Goal: Communication & Community: Share content

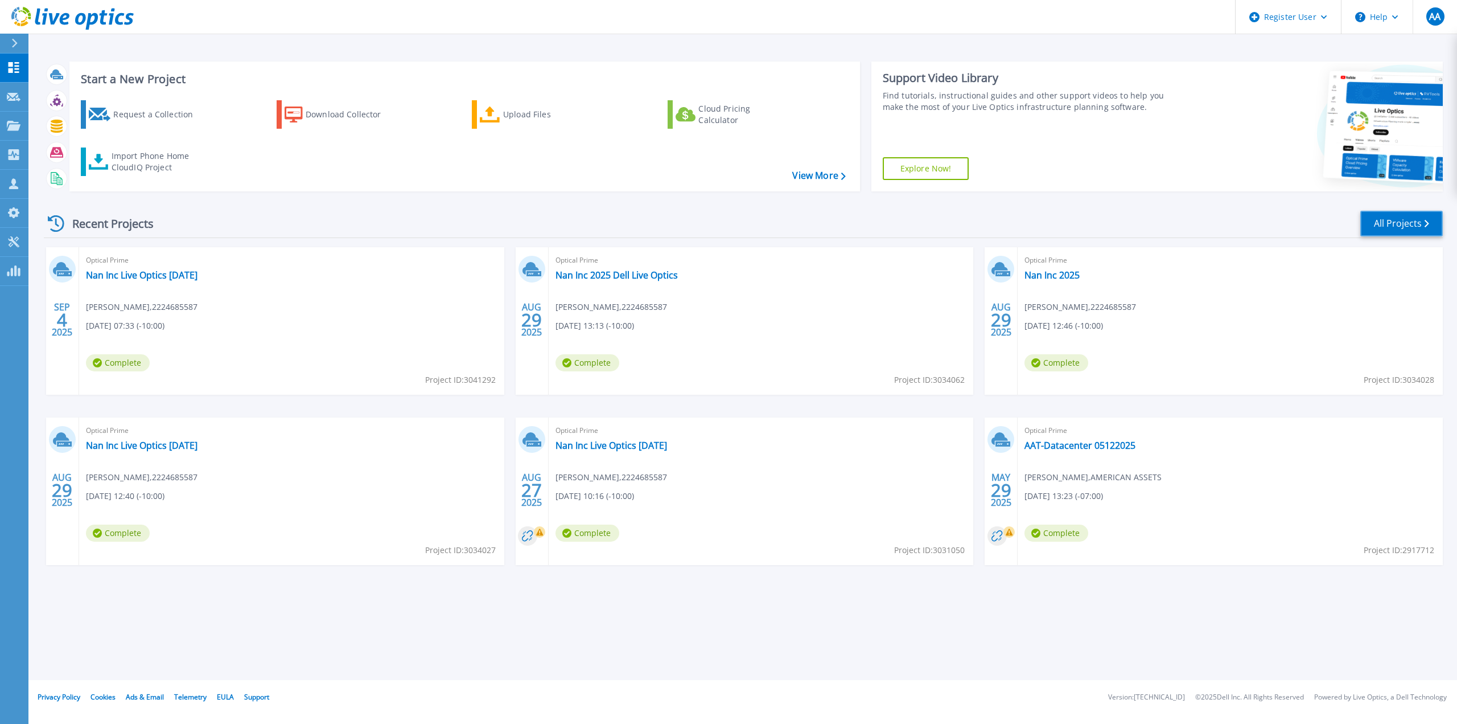
click at [1387, 232] on link "All Projects" at bounding box center [1402, 224] width 83 height 26
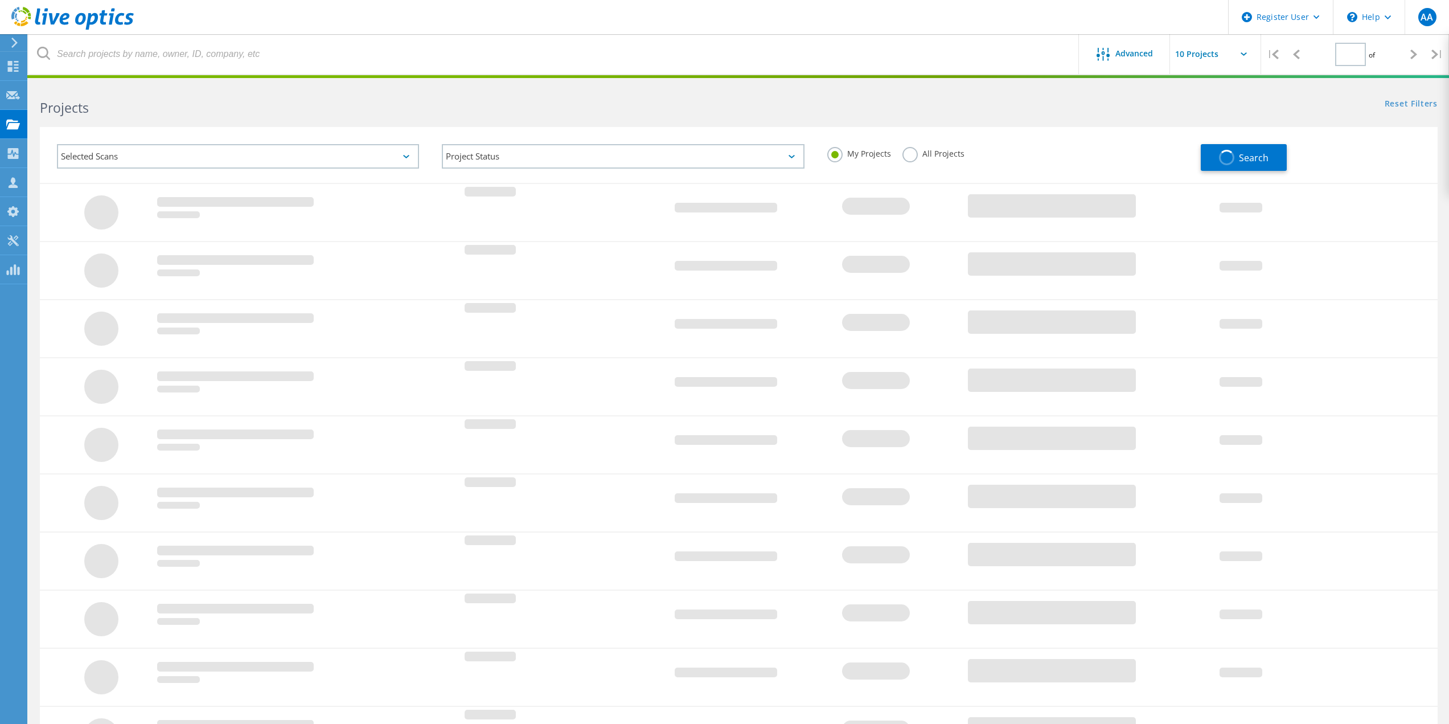
type input "1"
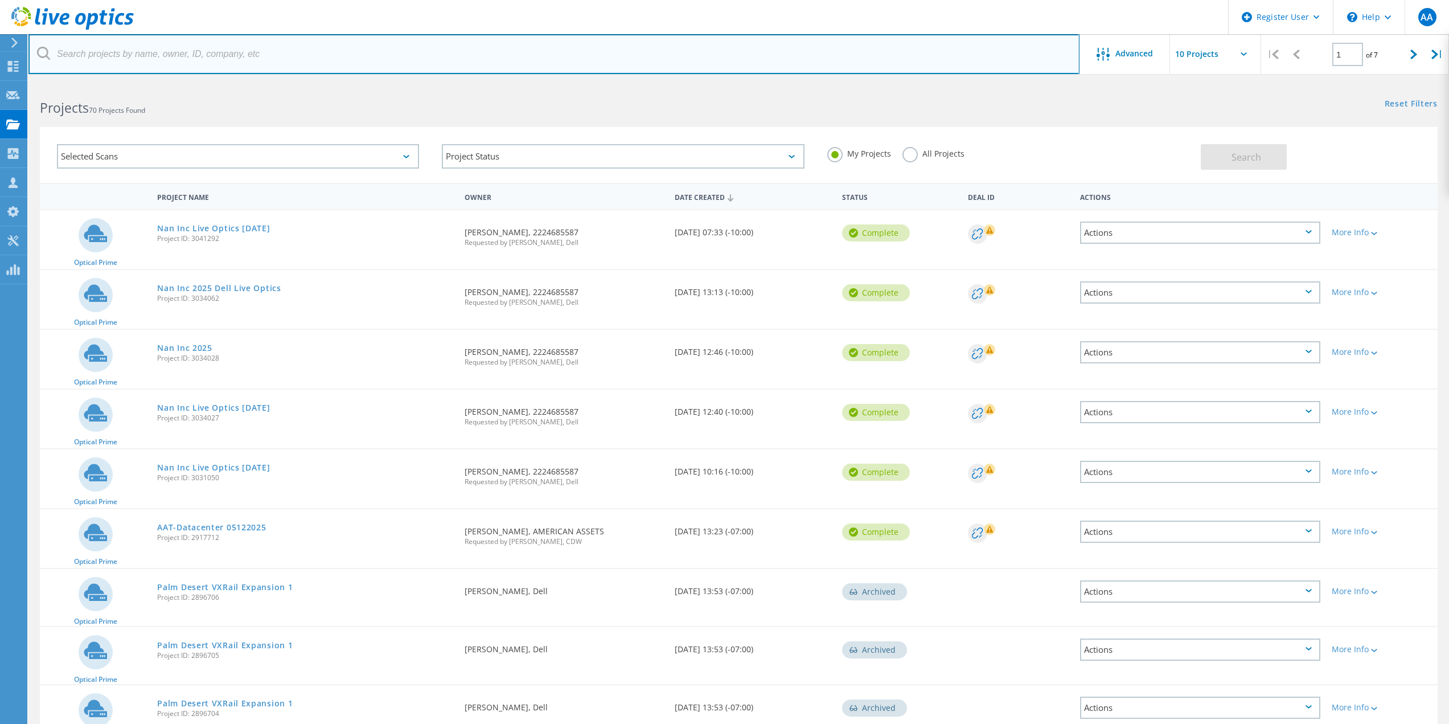
click at [296, 41] on input "text" at bounding box center [553, 54] width 1051 height 40
paste input "[EMAIL_ADDRESS][DOMAIN_NAME]"
type input "[EMAIL_ADDRESS][DOMAIN_NAME]"
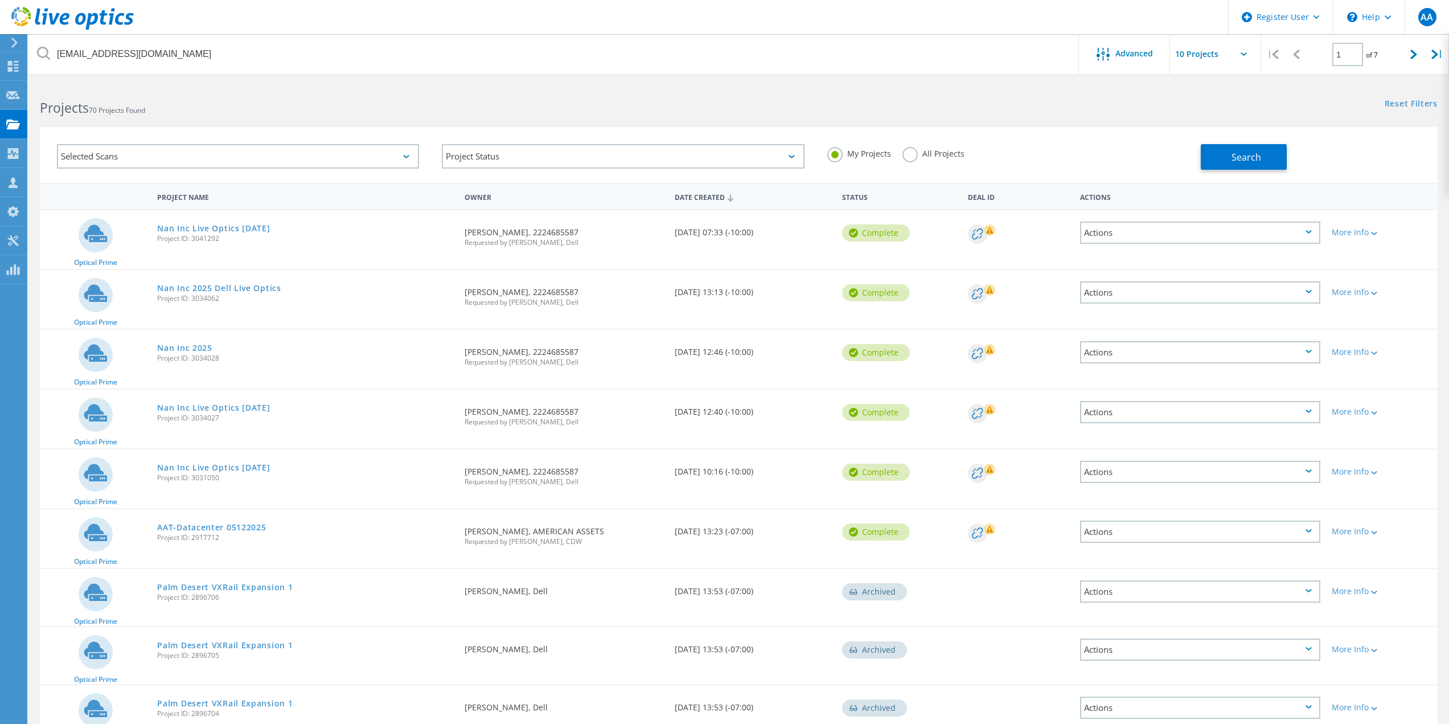
click at [937, 147] on label "All Projects" at bounding box center [933, 152] width 62 height 11
click at [0, 0] on input "All Projects" at bounding box center [0, 0] width 0 height 0
click at [1208, 147] on button "Search" at bounding box center [1244, 157] width 86 height 26
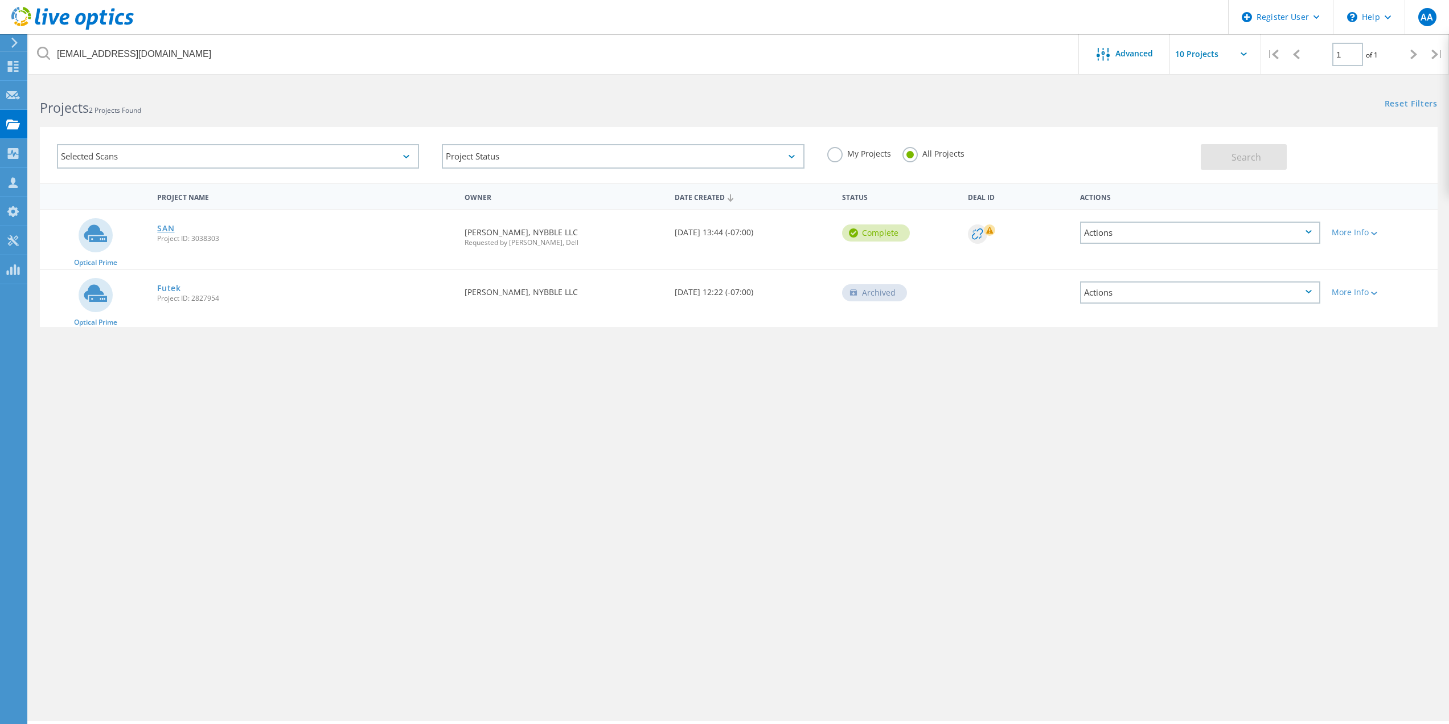
click at [172, 227] on link "SAN" at bounding box center [165, 228] width 17 height 8
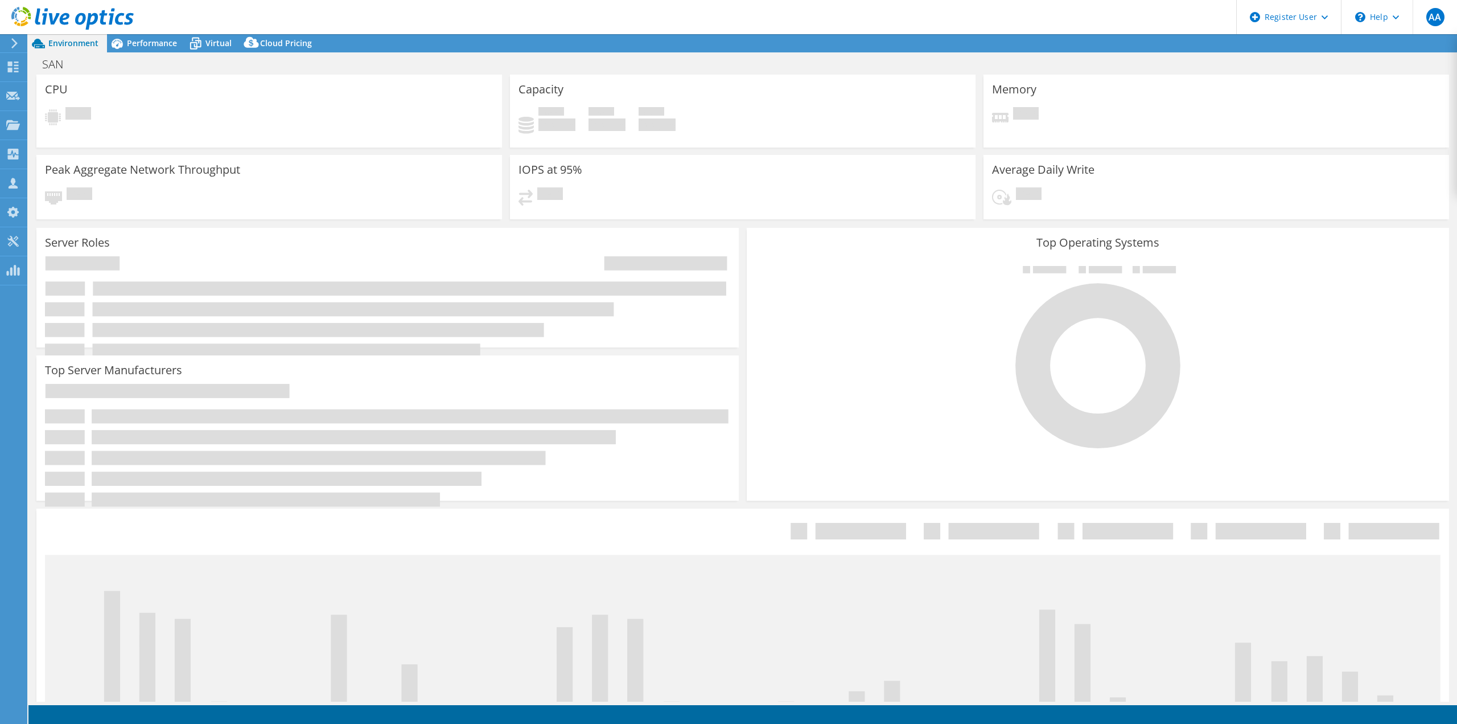
select select "USD"
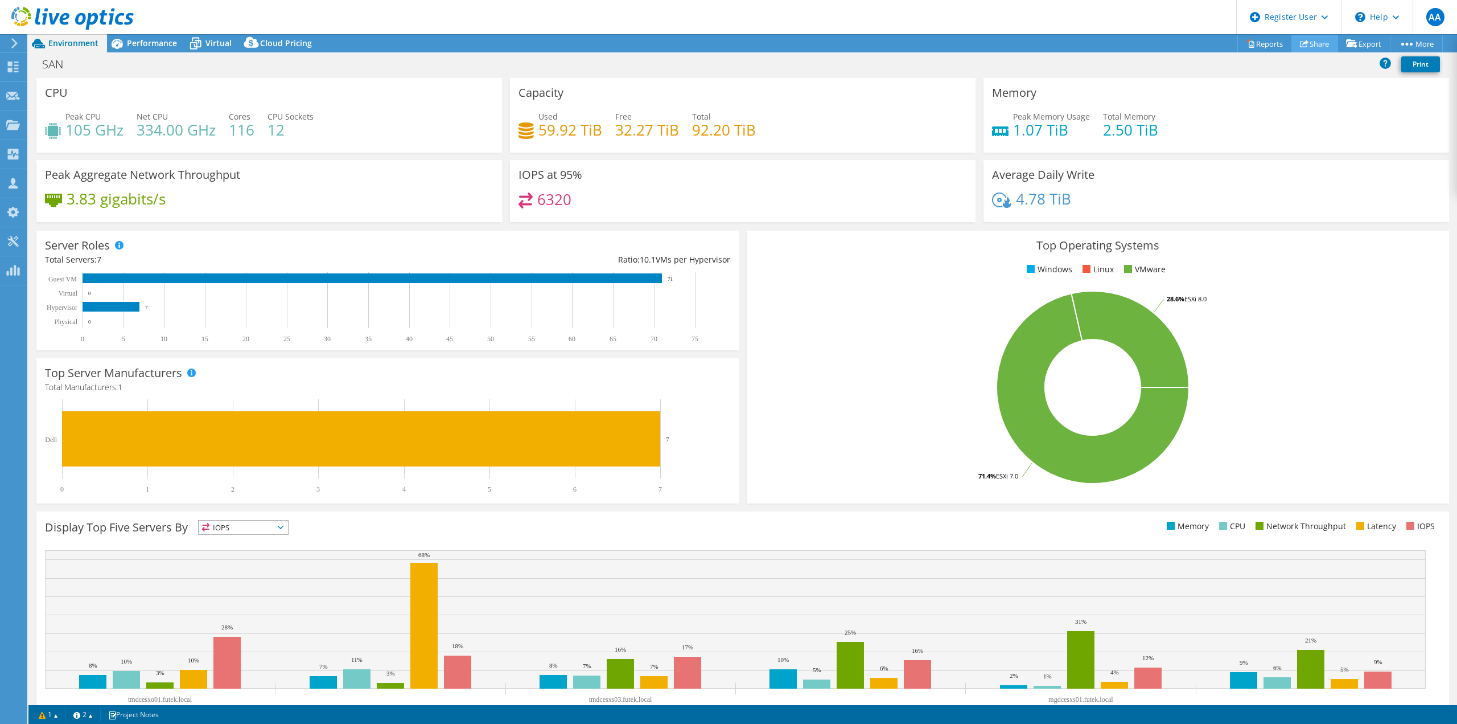
click at [1326, 43] on link "Share" at bounding box center [1315, 44] width 47 height 18
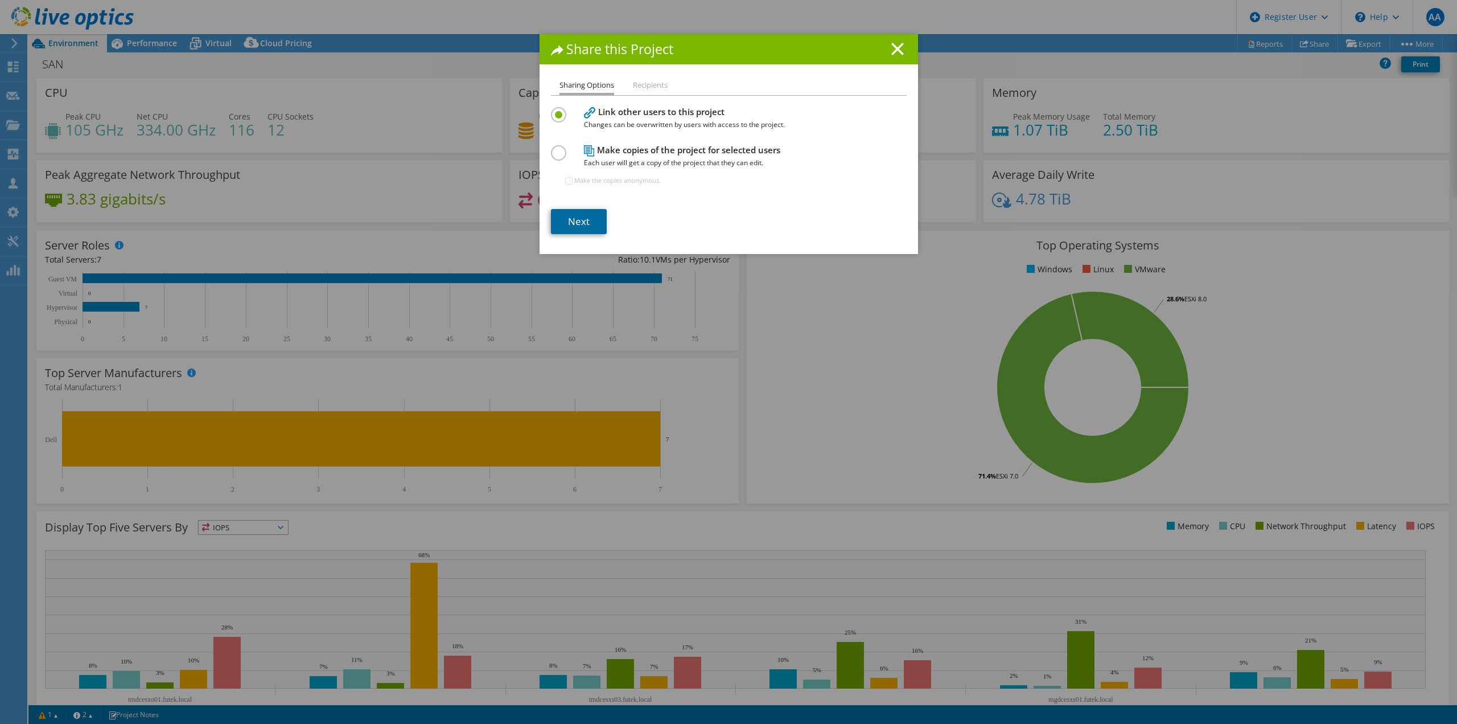
click at [587, 220] on link "Next" at bounding box center [579, 221] width 56 height 25
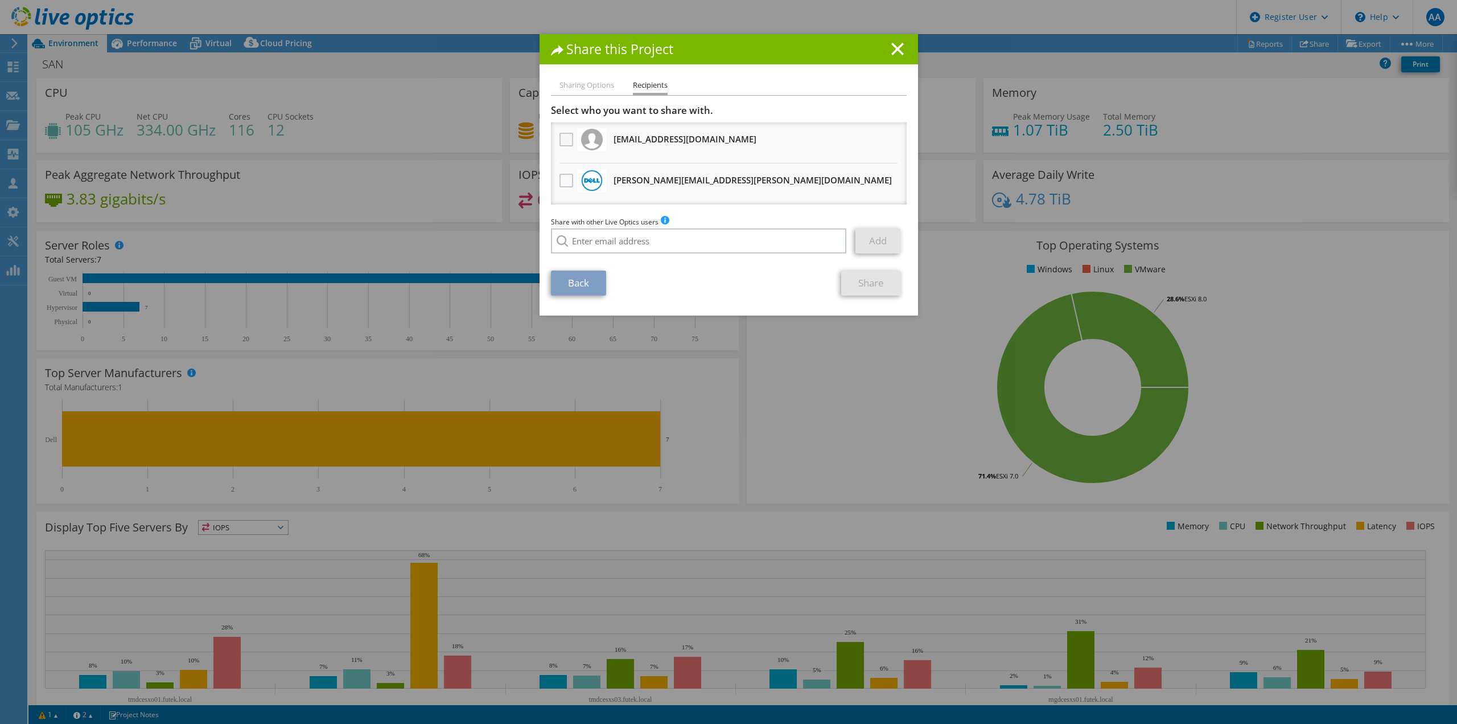
click at [569, 140] on label at bounding box center [568, 140] width 17 height 14
click at [0, 0] on input "checkbox" at bounding box center [0, 0] width 0 height 0
click at [868, 280] on link "Share" at bounding box center [871, 282] width 60 height 25
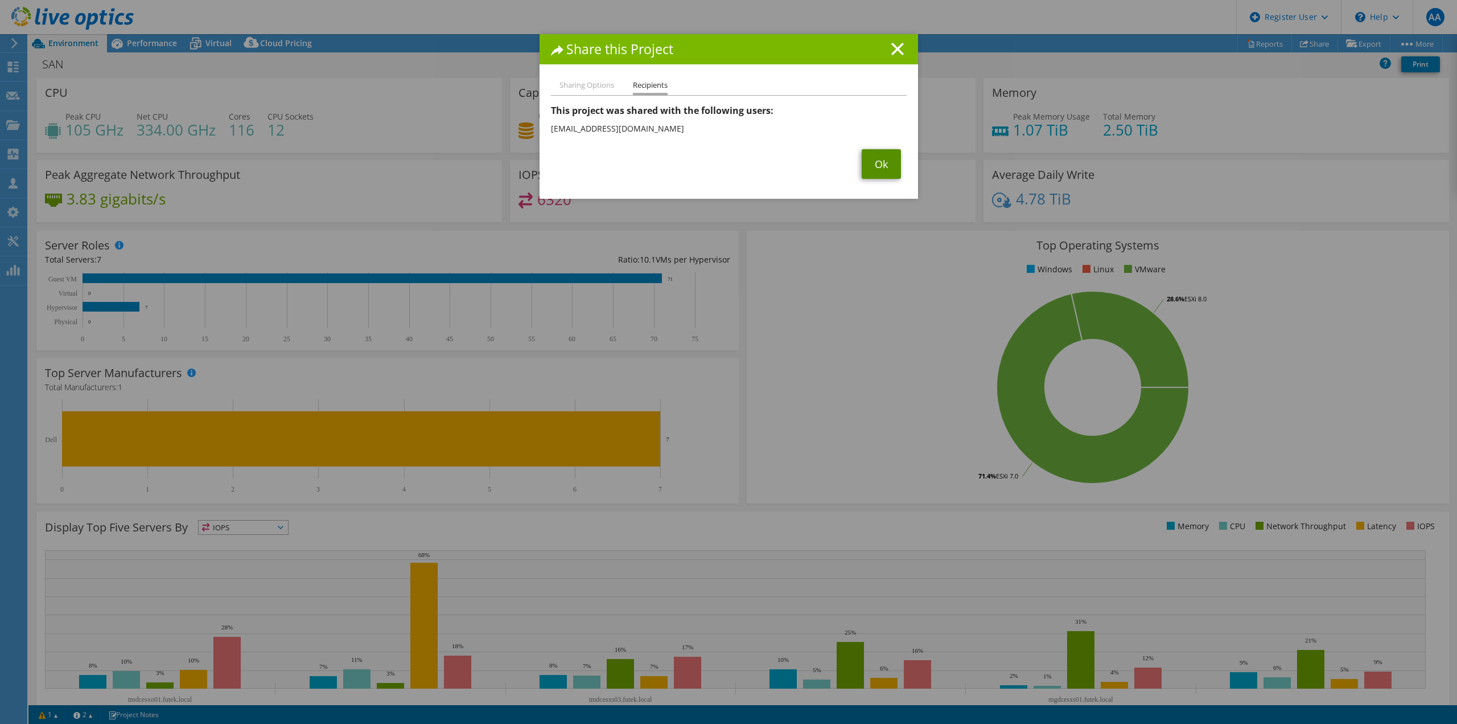
click at [872, 171] on link "Ok" at bounding box center [881, 164] width 39 height 30
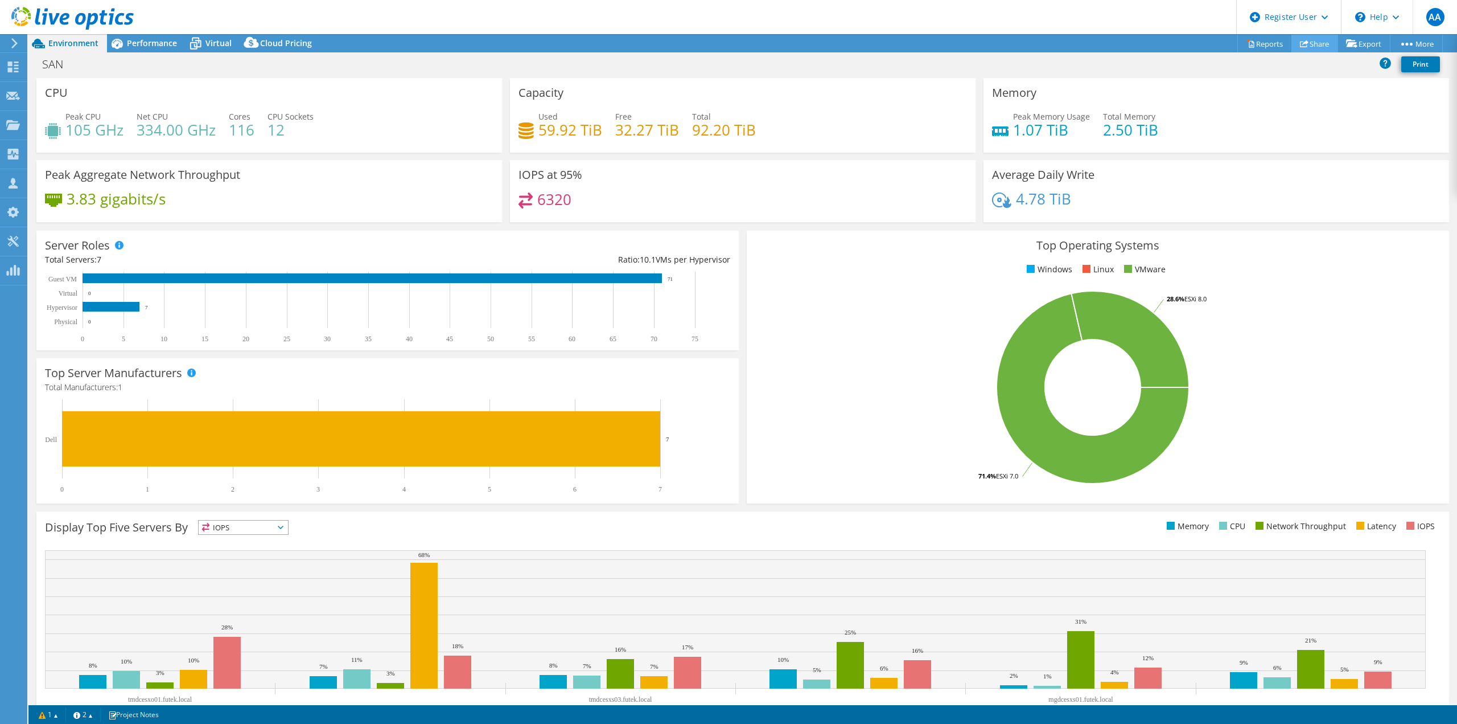
click at [1317, 50] on link "Share" at bounding box center [1315, 44] width 47 height 18
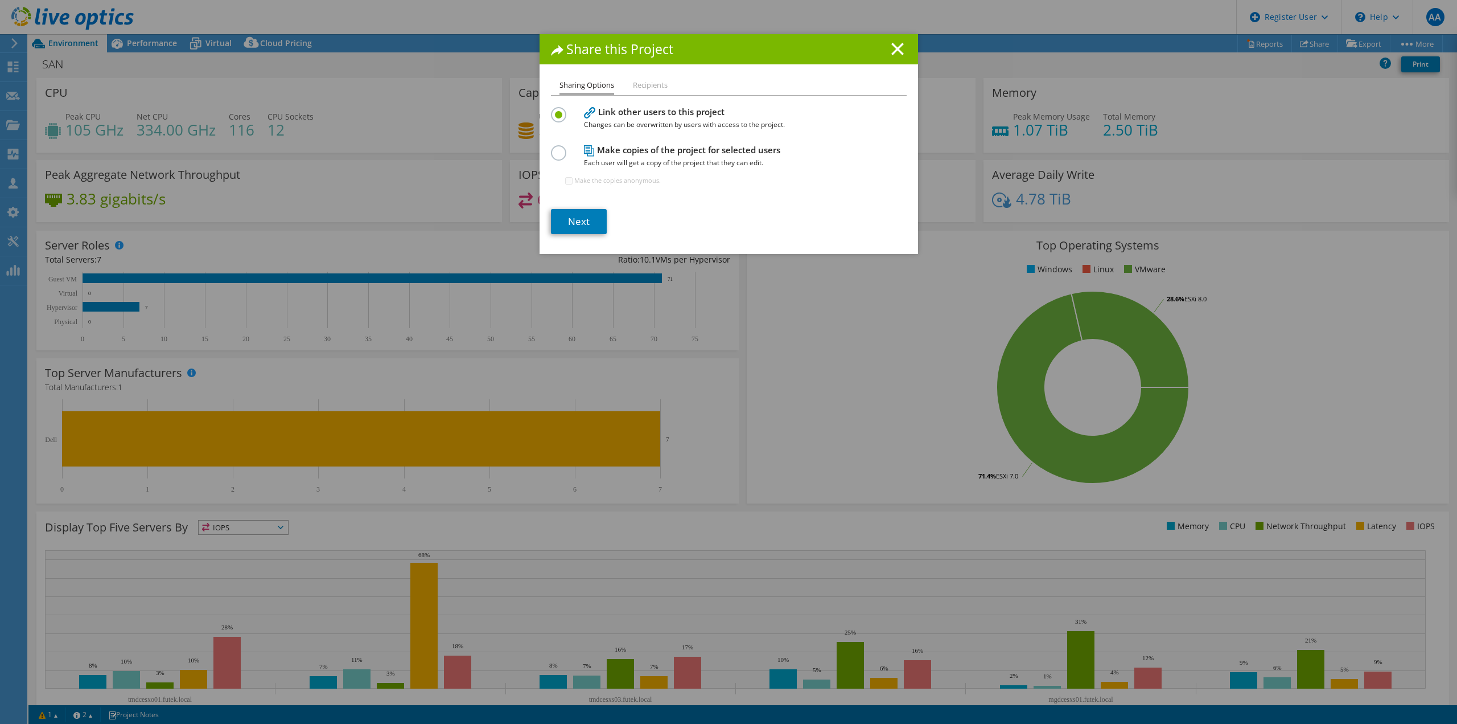
drag, startPoint x: 587, startPoint y: 239, endPoint x: 586, endPoint y: 224, distance: 14.3
click at [589, 238] on div "Sharing Options Recipients Link other users to this project Changes can be over…" at bounding box center [729, 166] width 379 height 175
click at [584, 216] on link "Next" at bounding box center [579, 221] width 56 height 25
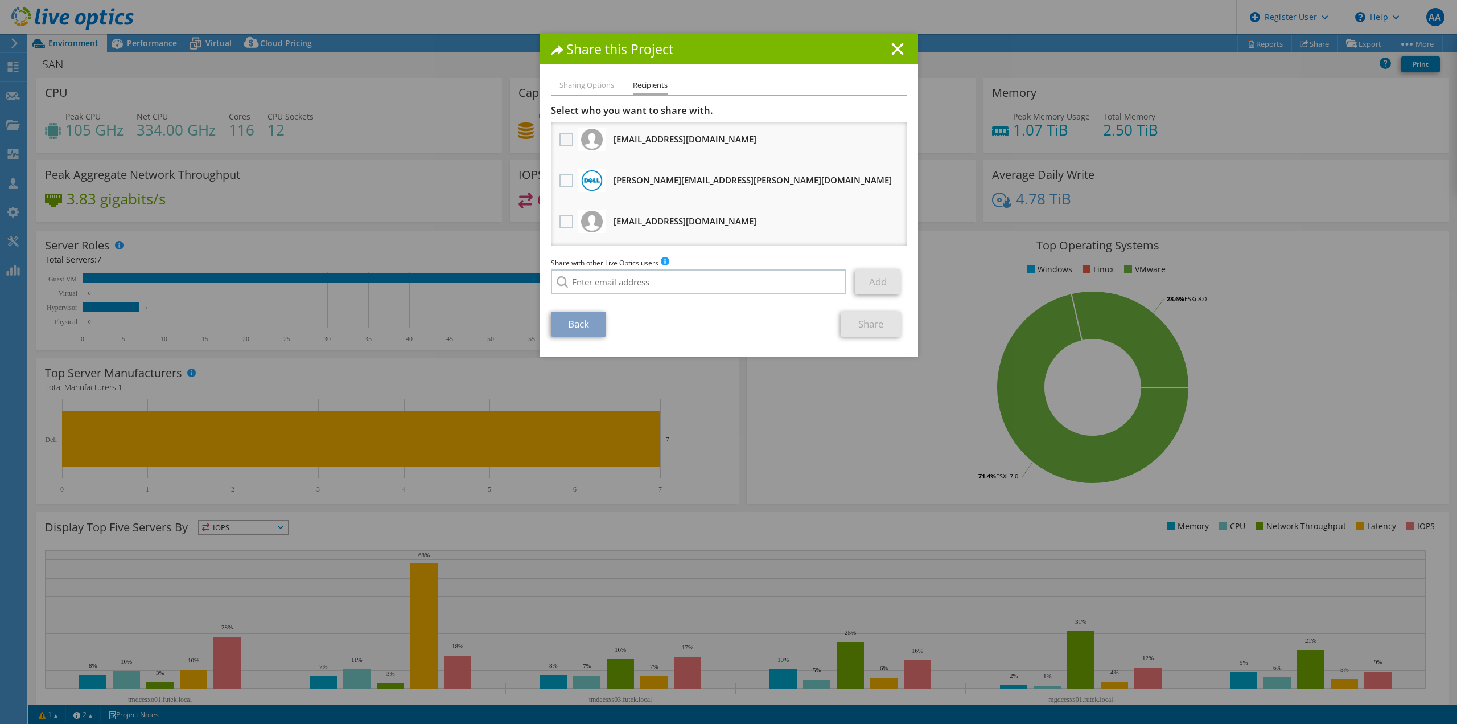
click at [560, 142] on label at bounding box center [568, 140] width 17 height 14
click at [0, 0] on input "checkbox" at bounding box center [0, 0] width 0 height 0
click at [562, 139] on label at bounding box center [568, 140] width 17 height 14
click at [0, 0] on input "checkbox" at bounding box center [0, 0] width 0 height 0
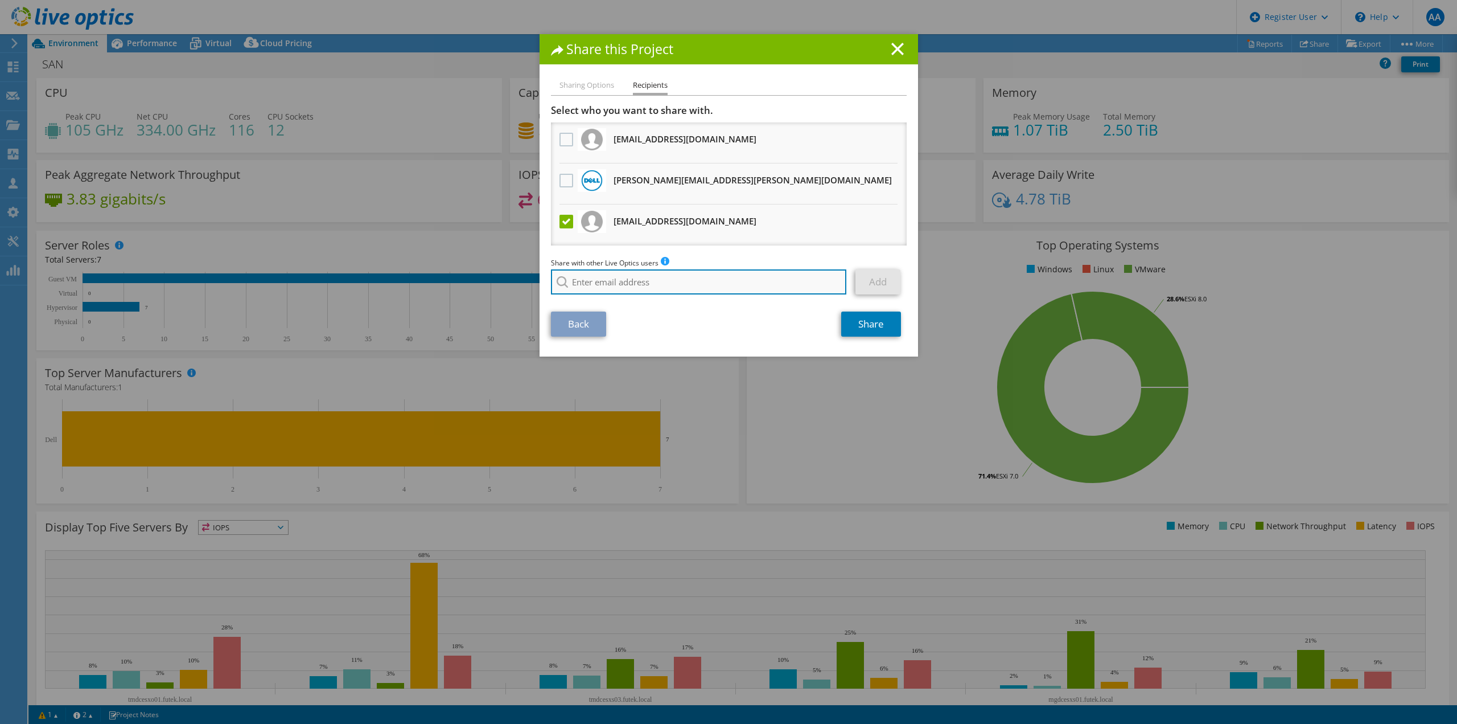
click at [615, 286] on input "search" at bounding box center [699, 281] width 296 height 25
click at [620, 309] on li "[PERSON_NAME][DOMAIN_NAME][EMAIL_ADDRESS][PERSON_NAME][DOMAIN_NAME]" at bounding box center [694, 304] width 287 height 14
type input "[PERSON_NAME][DOMAIN_NAME][EMAIL_ADDRESS][PERSON_NAME][DOMAIN_NAME]"
click at [858, 282] on link "Add" at bounding box center [878, 281] width 45 height 25
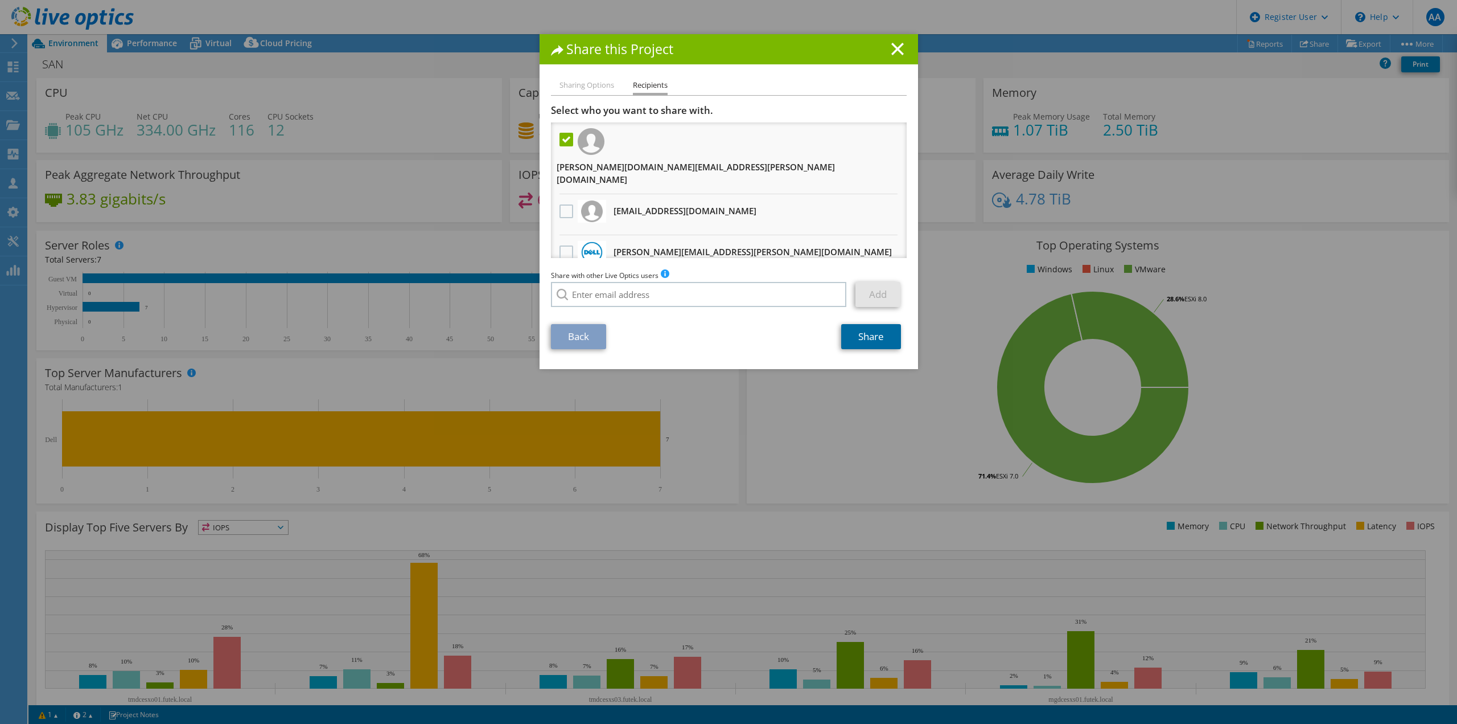
click at [849, 344] on link "Share" at bounding box center [871, 336] width 60 height 25
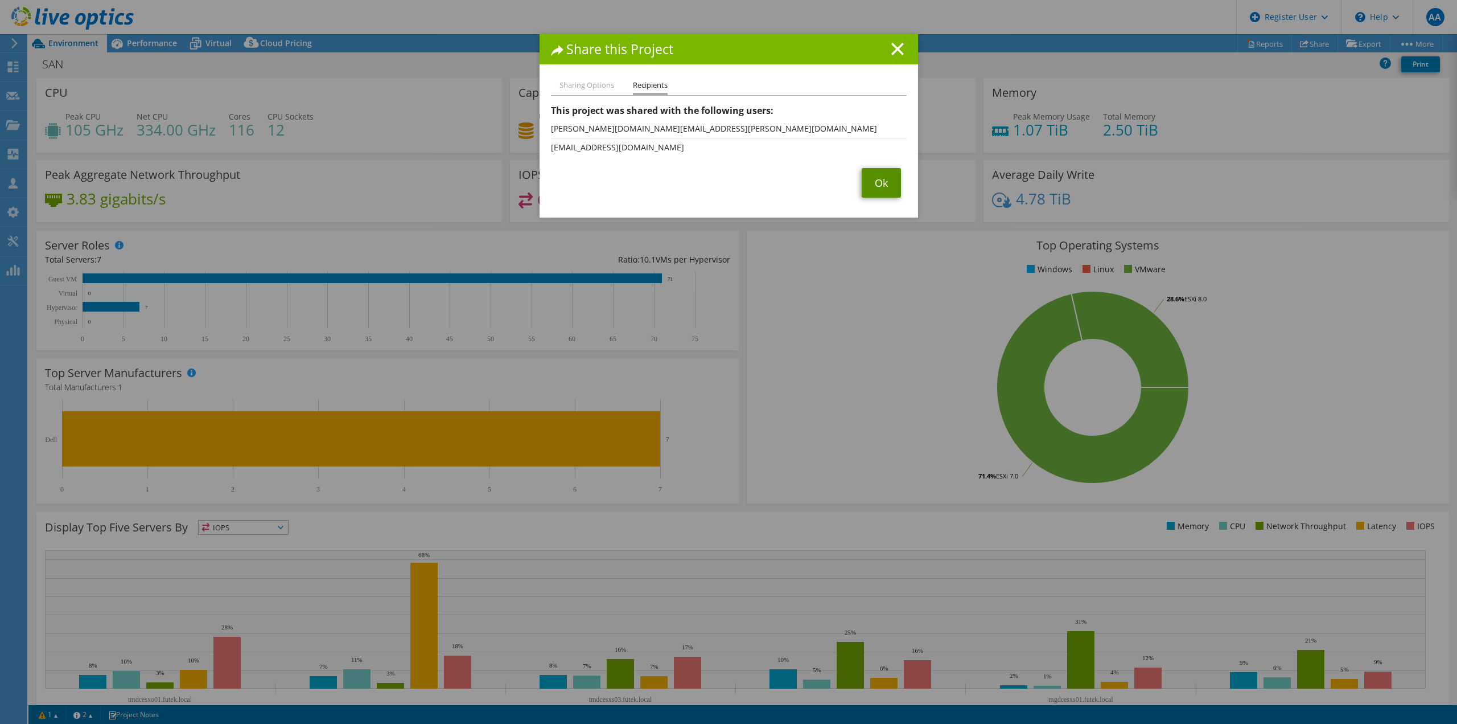
click at [882, 182] on link "Ok" at bounding box center [881, 183] width 39 height 30
